Goal: Transaction & Acquisition: Purchase product/service

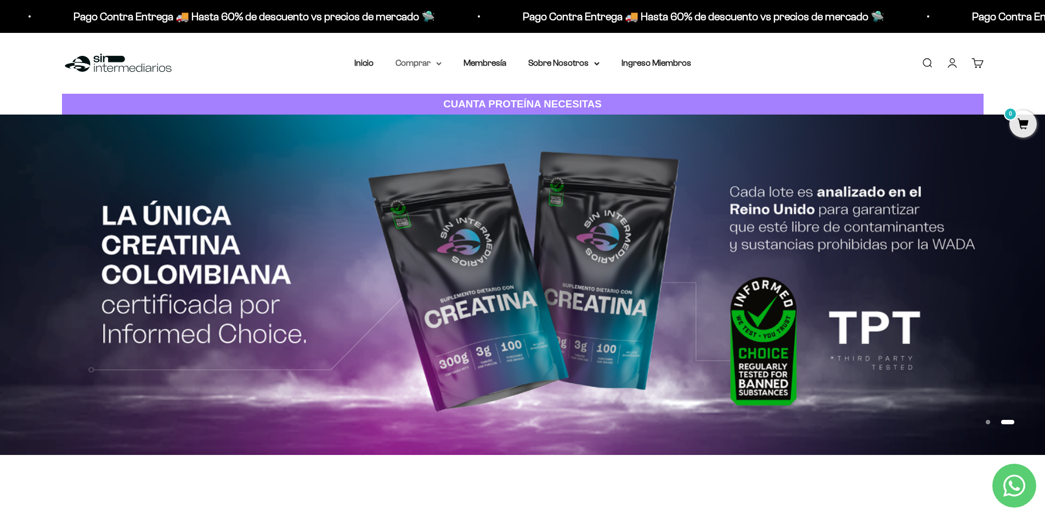
click at [441, 65] on icon at bounding box center [438, 64] width 5 height 4
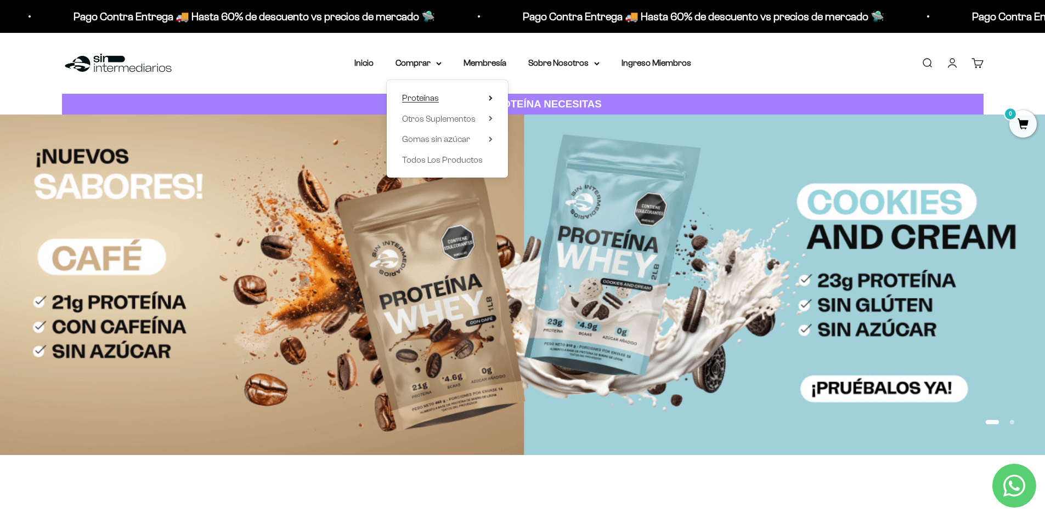
click at [484, 93] on summary "Proteínas" at bounding box center [447, 98] width 90 height 14
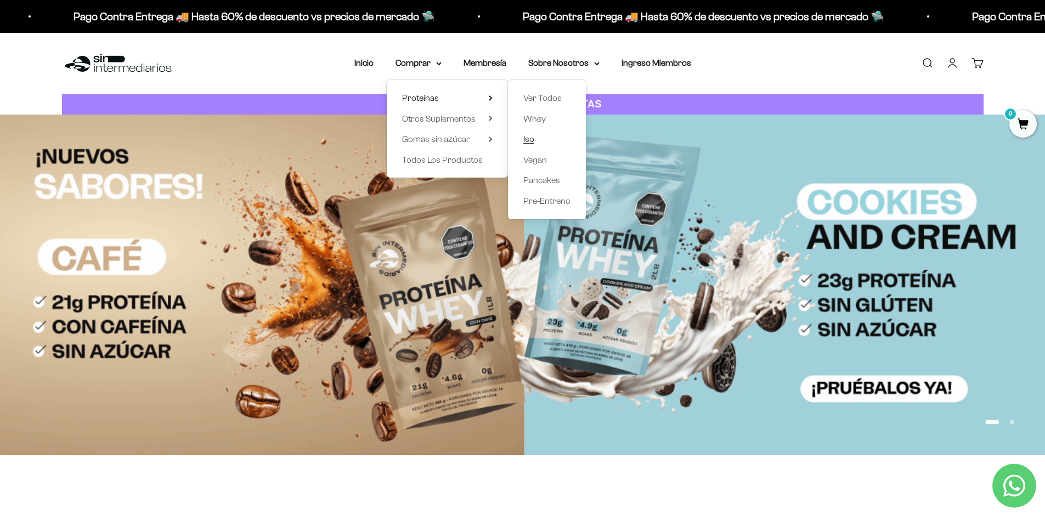
click at [530, 135] on span "Iso" at bounding box center [528, 138] width 11 height 9
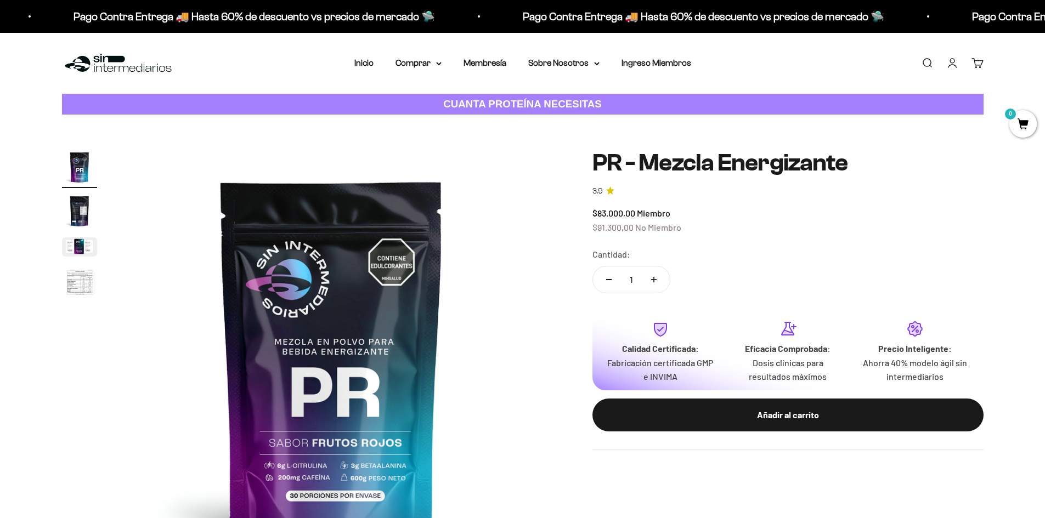
scroll to position [55, 0]
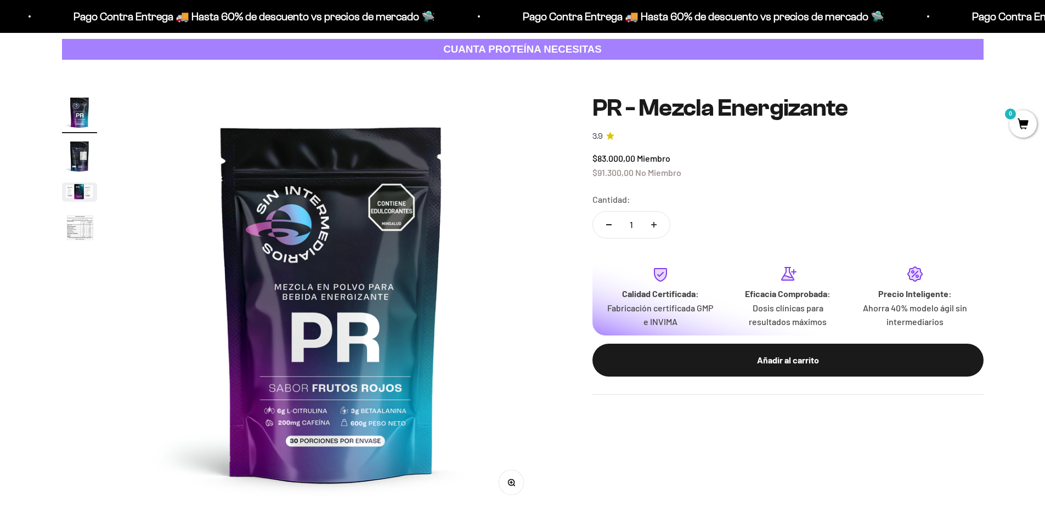
click at [80, 151] on img "Ir al artículo 2" at bounding box center [79, 156] width 35 height 35
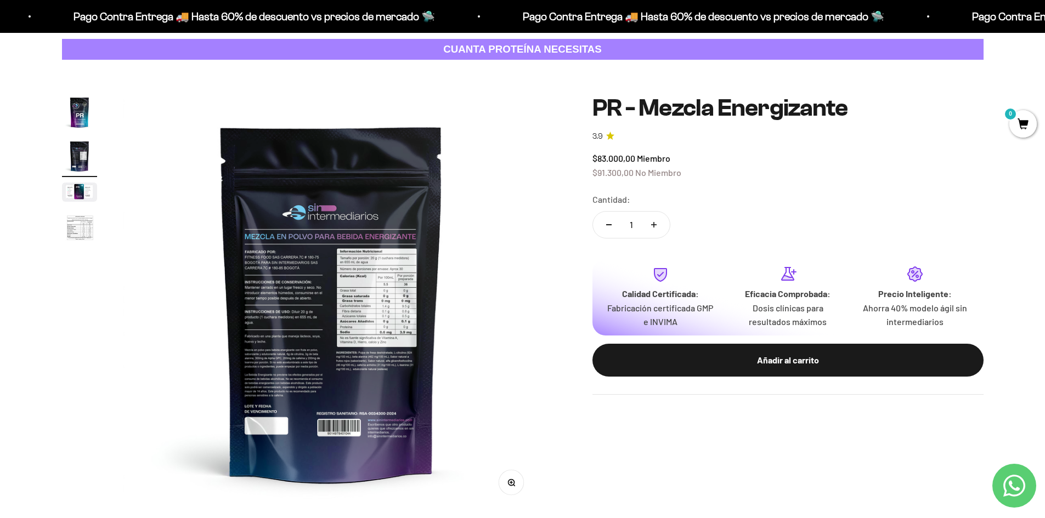
click at [80, 188] on img "Ir al artículo 3" at bounding box center [79, 192] width 35 height 19
